Goal: Find specific page/section: Find specific page/section

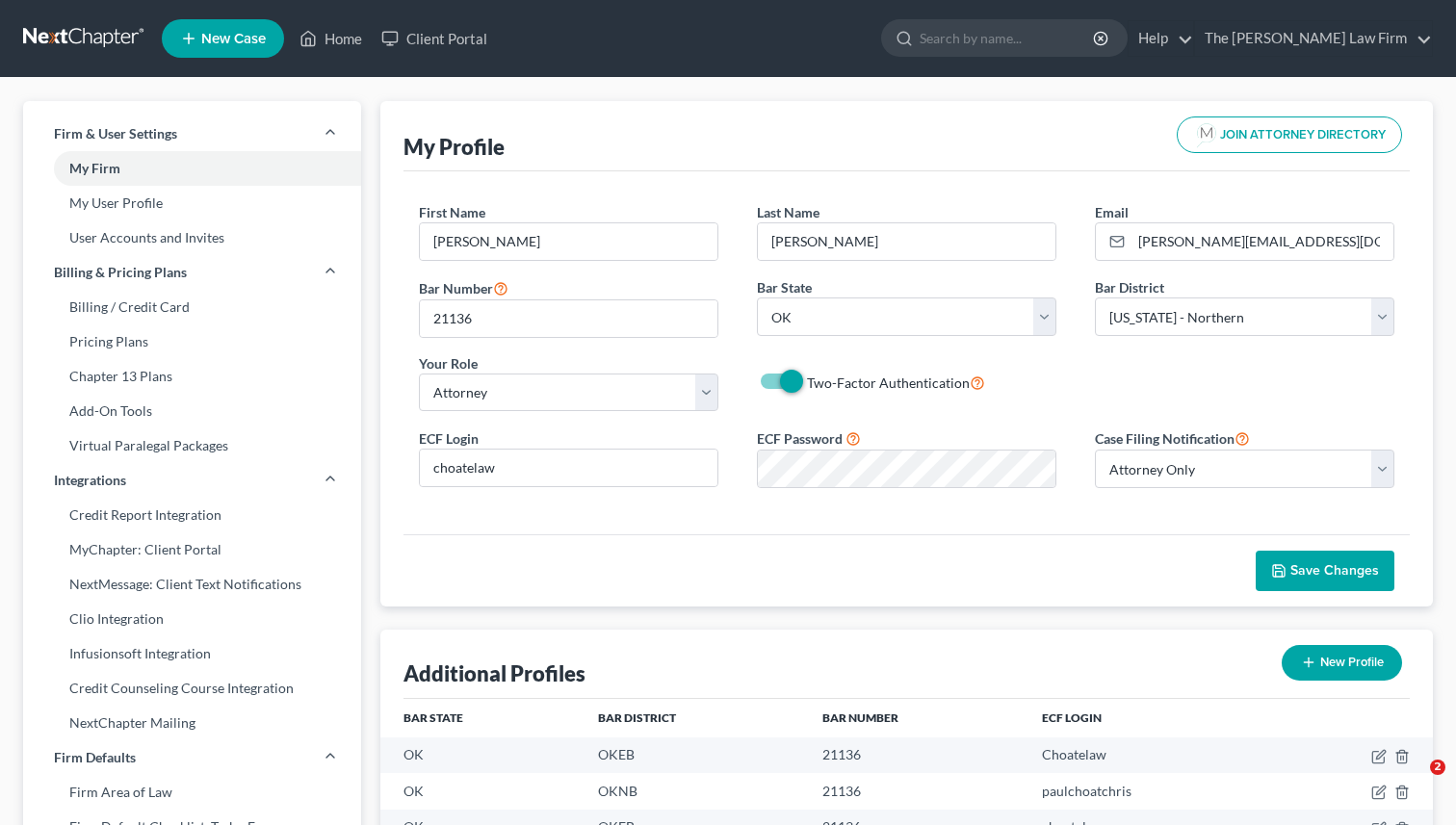
select select "37"
select select "64"
select select "attorney"
select select "0"
click at [328, 34] on link "Home" at bounding box center [330, 38] width 82 height 35
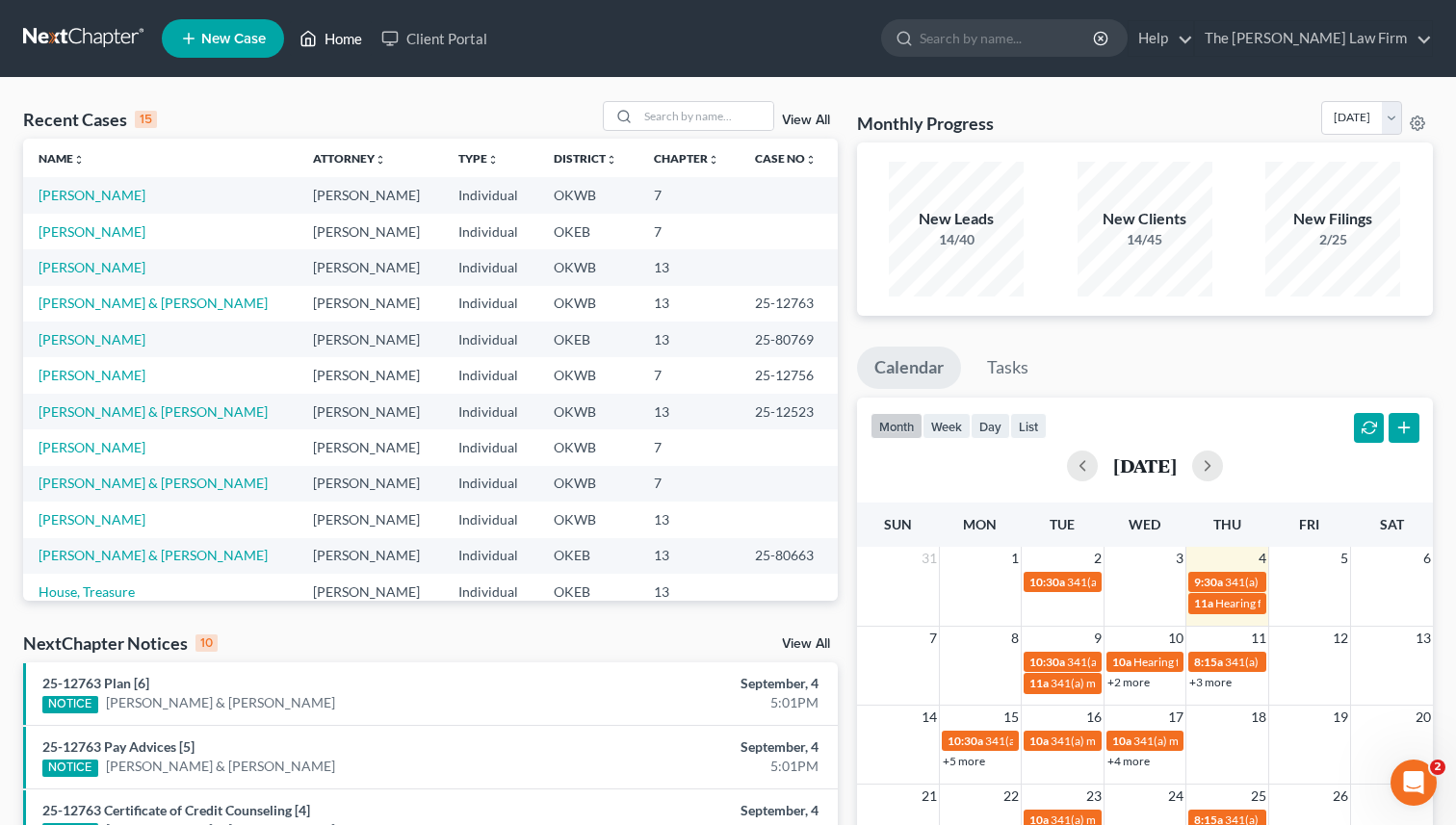
click at [345, 39] on link "Home" at bounding box center [330, 38] width 82 height 35
click at [331, 41] on link "Home" at bounding box center [330, 38] width 82 height 35
click at [360, 114] on div "Recent Cases 15 View All" at bounding box center [430, 120] width 815 height 38
click at [573, 121] on div "Recent Cases 15 View All" at bounding box center [430, 120] width 815 height 38
click at [674, 113] on input "search" at bounding box center [706, 116] width 135 height 28
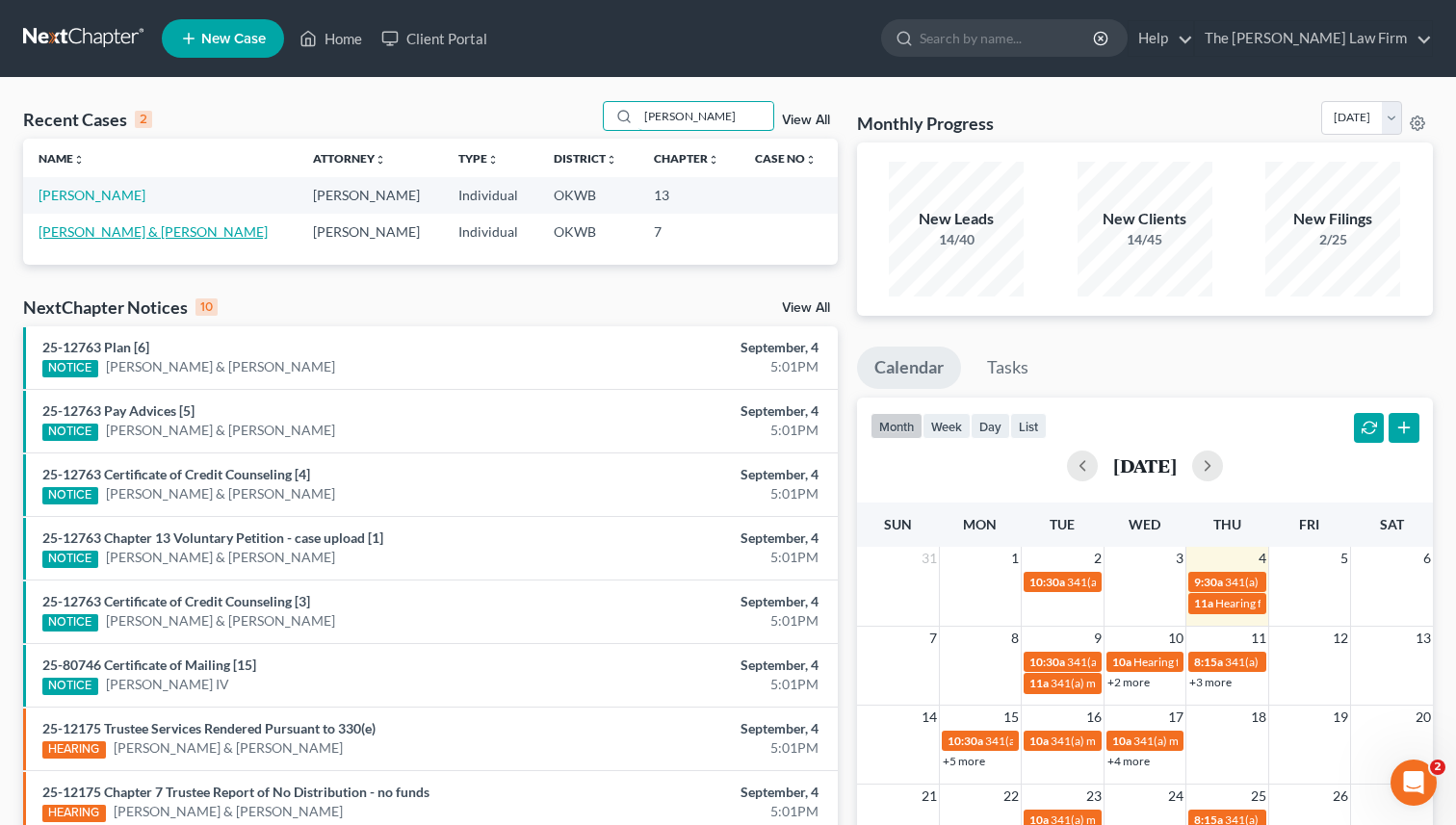
type input "[PERSON_NAME]"
click at [116, 233] on link "[PERSON_NAME] & [PERSON_NAME]" at bounding box center [153, 231] width 229 height 17
